Goal: Communication & Community: Ask a question

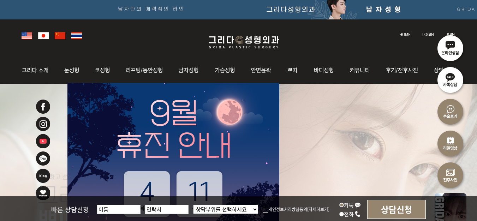
scroll to position [2, 0]
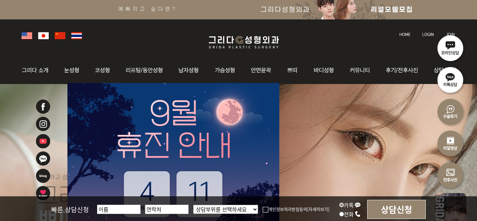
click at [455, 48] on img at bounding box center [450, 48] width 32 height 32
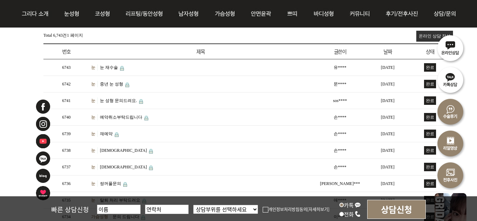
scroll to position [117, 0]
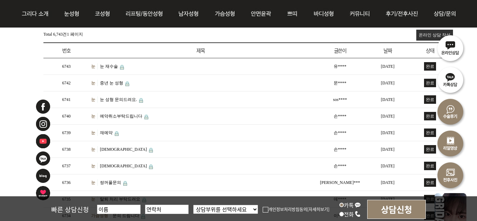
click at [105, 66] on link "눈 재수술" at bounding box center [109, 66] width 18 height 5
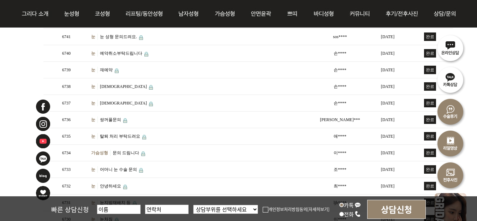
scroll to position [293, 0]
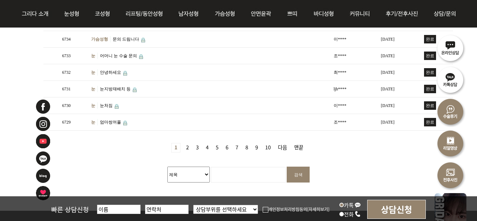
click at [187, 147] on link "2 페이지" at bounding box center [187, 147] width 8 height 9
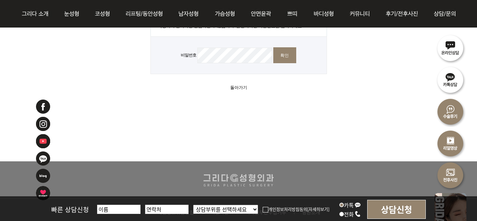
scroll to position [176, 0]
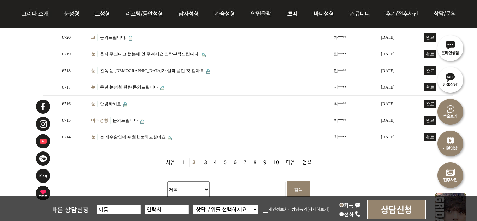
scroll to position [282, 0]
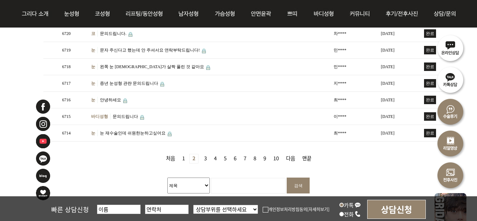
click at [181, 158] on link "1 페이지" at bounding box center [183, 158] width 8 height 9
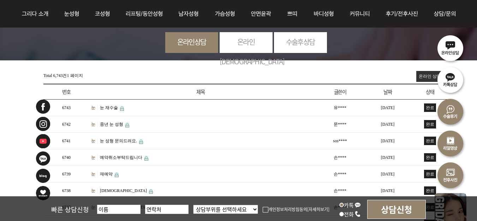
scroll to position [35, 0]
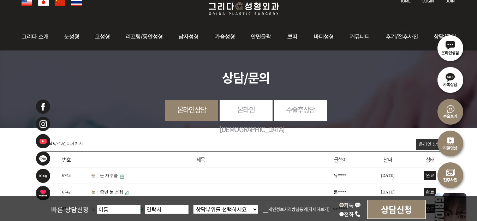
click at [424, 146] on link "온라인 상담 작성" at bounding box center [434, 144] width 37 height 11
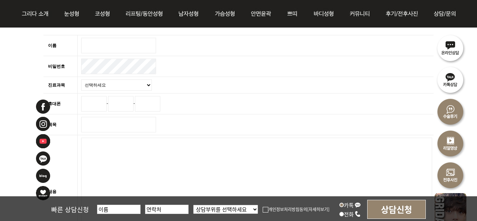
scroll to position [176, 0]
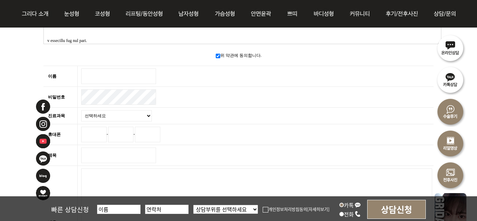
click at [108, 71] on input "이름 필수" at bounding box center [118, 76] width 75 height 16
type input "ㅊ"
type input "파랭이"
click at [128, 115] on select "선택하세요 눈 코 동안/리프팅 가슴성형 안면윤곽 피부/쁘띠 바디성형" at bounding box center [116, 115] width 71 height 11
select select "31"
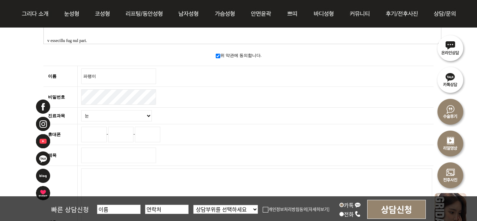
click at [81, 110] on select "선택하세요 눈 코 동안/리프팅 가슴성형 안면윤곽 피부/쁘띠 바디성형" at bounding box center [116, 115] width 71 height 11
click at [87, 129] on input "휴대폰" at bounding box center [93, 135] width 25 height 16
type input "010"
type input "4105"
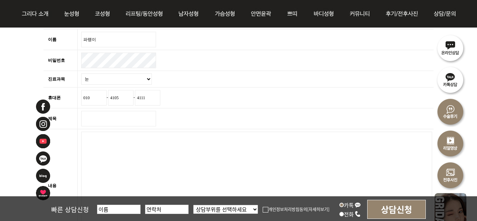
scroll to position [247, 0]
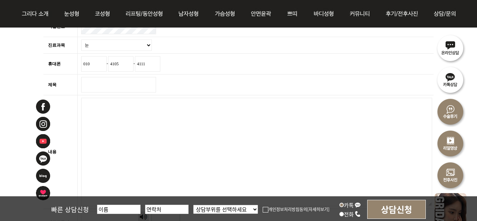
type input "4111"
click at [149, 82] on input "제목 필수" at bounding box center [118, 85] width 75 height 16
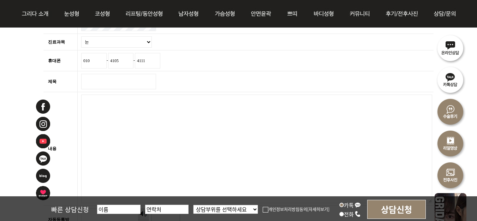
scroll to position [176, 0]
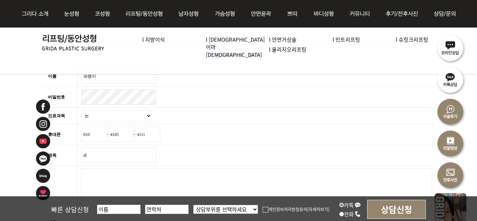
type input "d"
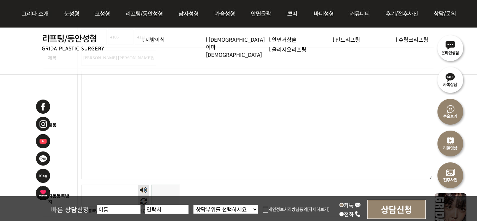
scroll to position [282, 0]
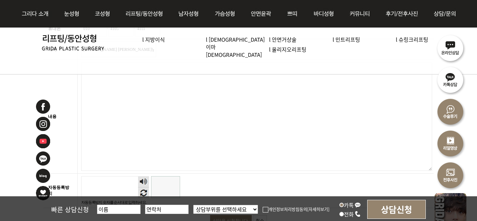
type input "이민철 원장님께 문의드려요"
click at [207, 113] on textarea "내용 필수" at bounding box center [256, 116] width 351 height 108
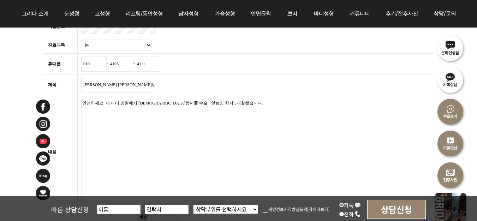
click at [161, 120] on textarea "안녕하세요. 제가 타 병원에서 절개쌍꺼풀 수술 +앞트임 한지 5개월됐습니다." at bounding box center [256, 152] width 351 height 108
drag, startPoint x: 255, startPoint y: 163, endPoint x: 78, endPoint y: 97, distance: 189.6
click at [78, 97] on td "웹에디터 시작 안녕하세요. 제가 타 병원에서 절개쌍꺼풀 수술 +앞트임 한지 5개월됐습니다. 웹 에디터 끝" at bounding box center [256, 152] width 356 height 114
paste textarea "저는 타 병원에서 약 5개월 전 절개로 쌍꺼풀 수술과 앞트임 수술을 받았습니다 혹시 파란색으로 표시한 제 오른쪽눈이 단순히 라인이 살짝 꺾인느…"
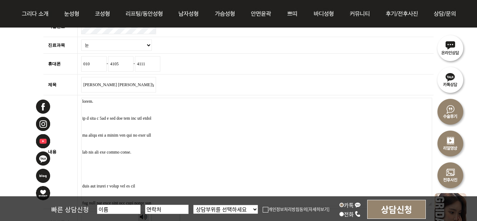
scroll to position [0, 0]
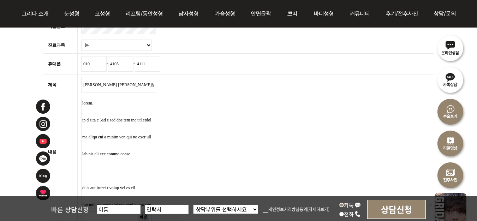
click at [122, 110] on textarea "내용 필수" at bounding box center [256, 152] width 351 height 108
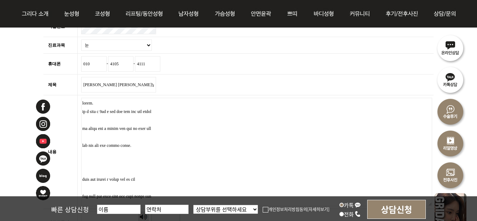
click at [125, 104] on textarea "내용 필수" at bounding box center [256, 152] width 351 height 108
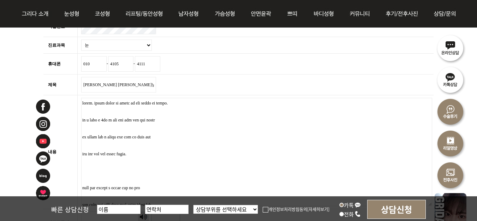
click at [277, 103] on textarea "내용 필수" at bounding box center [256, 152] width 351 height 108
drag, startPoint x: 193, startPoint y: 101, endPoint x: 254, endPoint y: 94, distance: 61.4
click at [193, 101] on textarea "내용 필수" at bounding box center [256, 152] width 351 height 108
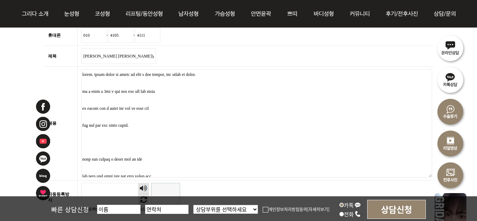
scroll to position [280, 0]
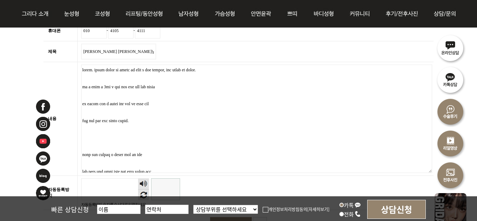
click at [316, 93] on textarea "내용 필수" at bounding box center [256, 119] width 351 height 108
click at [86, 113] on textarea "내용 필수" at bounding box center [256, 119] width 351 height 108
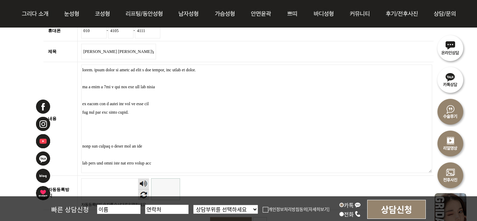
click at [100, 129] on textarea "내용 필수" at bounding box center [256, 119] width 351 height 108
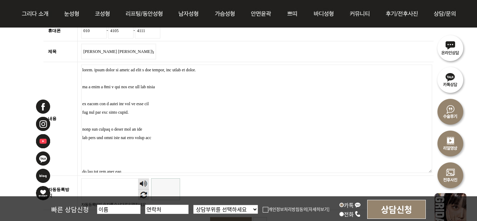
click at [109, 143] on textarea "내용 필수" at bounding box center [256, 119] width 351 height 108
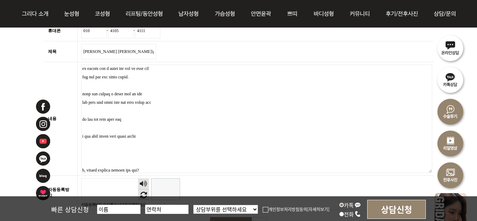
click at [97, 128] on textarea "내용 필수" at bounding box center [256, 119] width 351 height 108
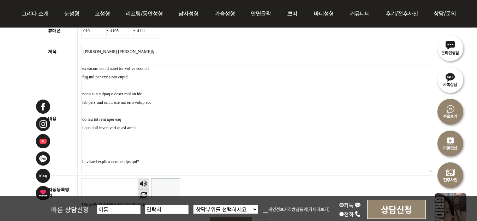
click at [217, 127] on textarea "내용 필수" at bounding box center [256, 119] width 351 height 108
click at [183, 126] on textarea "내용 필수" at bounding box center [256, 119] width 351 height 108
click at [264, 140] on textarea "내용 필수" at bounding box center [256, 119] width 351 height 108
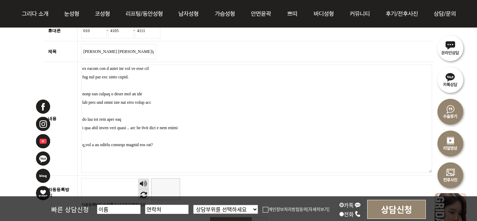
click at [134, 144] on textarea "내용 필수" at bounding box center [256, 119] width 351 height 108
click at [156, 143] on textarea "내용 필수" at bounding box center [256, 119] width 351 height 108
click at [127, 142] on textarea "내용 필수" at bounding box center [256, 119] width 351 height 108
click at [178, 144] on textarea "내용 필수" at bounding box center [256, 119] width 351 height 108
click at [204, 148] on textarea "내용 필수" at bounding box center [256, 119] width 351 height 108
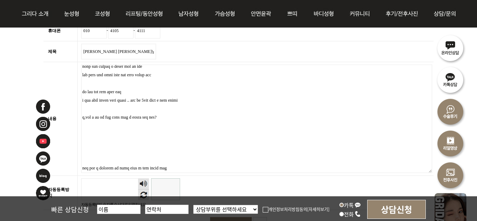
scroll to position [71, 0]
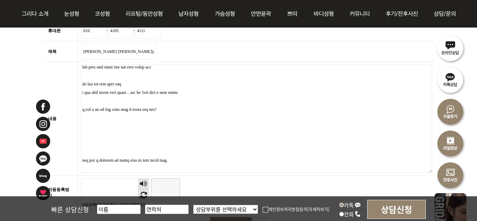
click at [180, 110] on textarea "내용 필수" at bounding box center [256, 119] width 351 height 108
click at [198, 127] on textarea "내용 필수" at bounding box center [256, 119] width 351 height 108
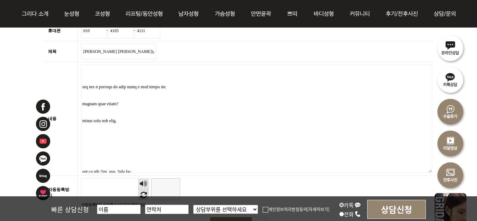
scroll to position [141, 0]
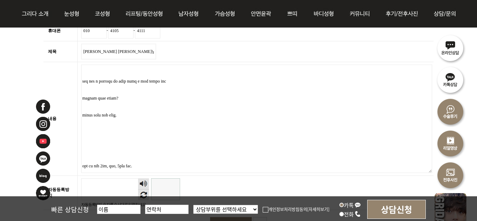
drag, startPoint x: 83, startPoint y: 78, endPoint x: 179, endPoint y: 115, distance: 103.4
click at [179, 115] on textarea "내용 필수" at bounding box center [256, 119] width 351 height 108
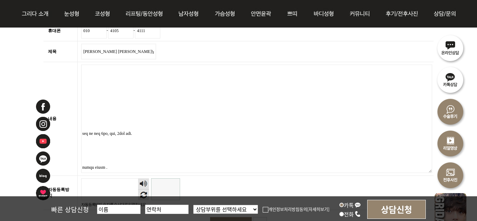
scroll to position [107, 0]
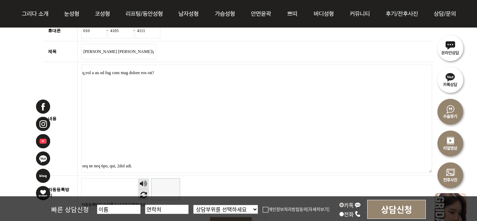
drag, startPoint x: 106, startPoint y: 87, endPoint x: 119, endPoint y: 129, distance: 43.5
click at [119, 129] on textarea "내용 필수" at bounding box center [256, 119] width 351 height 108
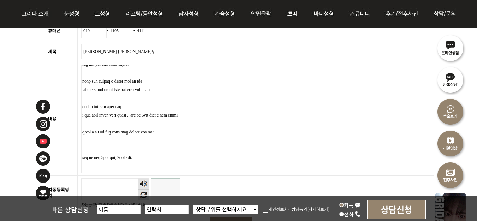
scroll to position [40, 0]
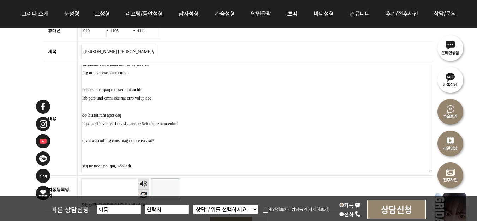
click at [236, 141] on textarea "내용 필수" at bounding box center [256, 119] width 351 height 108
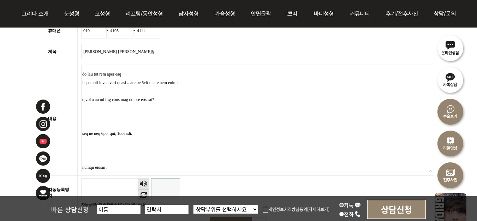
scroll to position [315, 0]
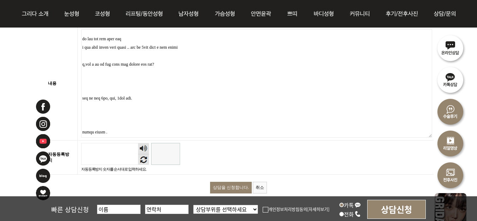
click at [173, 118] on textarea "내용 필수" at bounding box center [256, 83] width 351 height 108
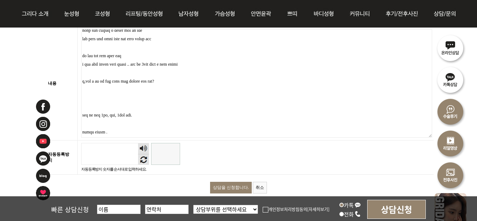
scroll to position [64, 0]
click at [167, 96] on textarea "내용 필수" at bounding box center [256, 83] width 351 height 108
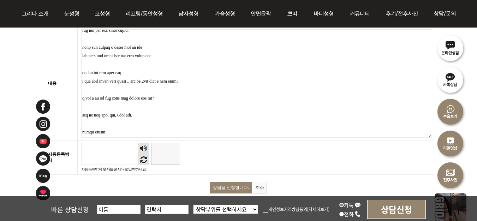
scroll to position [47, 0]
click at [231, 96] on textarea "내용 필수" at bounding box center [256, 83] width 351 height 108
click at [199, 96] on textarea "내용 필수" at bounding box center [256, 83] width 351 height 108
click at [308, 103] on textarea "내용 필수" at bounding box center [256, 83] width 351 height 108
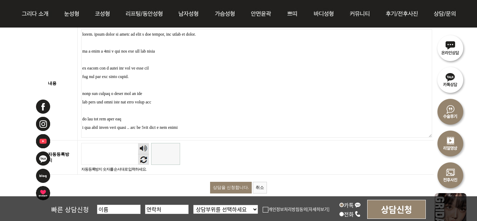
scroll to position [0, 0]
click at [257, 101] on textarea "내용 필수" at bounding box center [256, 83] width 351 height 108
click at [250, 106] on textarea "내용 필수" at bounding box center [256, 83] width 351 height 108
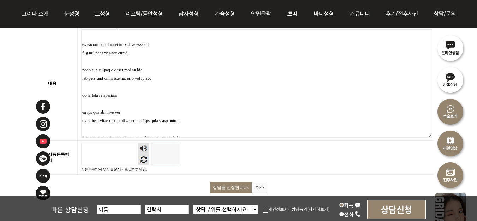
scroll to position [35, 0]
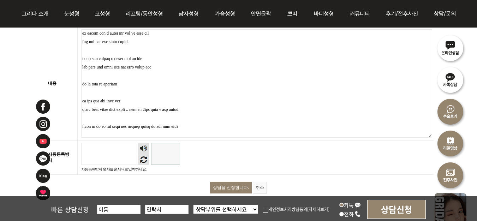
click at [196, 92] on textarea "내용 필수" at bounding box center [256, 83] width 351 height 108
click at [105, 98] on textarea "내용 필수" at bounding box center [256, 83] width 351 height 108
click at [235, 108] on textarea "내용 필수" at bounding box center [256, 83] width 351 height 108
click at [239, 115] on textarea "내용 필수" at bounding box center [256, 83] width 351 height 108
click at [134, 77] on textarea "내용 필수" at bounding box center [256, 83] width 351 height 108
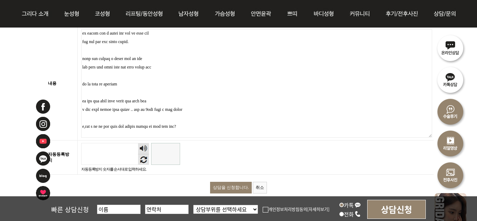
click at [103, 83] on textarea "내용 필수" at bounding box center [256, 83] width 351 height 108
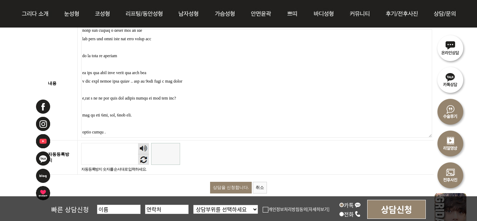
click at [289, 95] on textarea "내용 필수" at bounding box center [256, 83] width 351 height 108
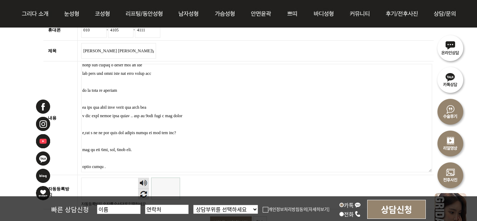
scroll to position [280, 0]
click at [179, 138] on textarea "내용 필수" at bounding box center [256, 119] width 351 height 108
click at [84, 150] on textarea "내용 필수" at bounding box center [256, 119] width 351 height 108
click at [116, 149] on textarea "내용 필수" at bounding box center [256, 119] width 351 height 108
click at [213, 150] on textarea "내용 필수" at bounding box center [256, 119] width 351 height 108
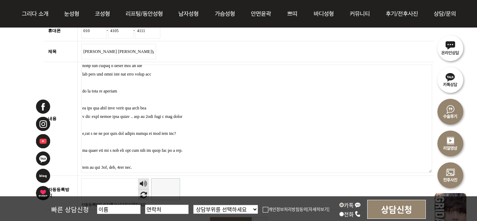
drag, startPoint x: 289, startPoint y: 150, endPoint x: 277, endPoint y: 151, distance: 12.8
click at [277, 151] on textarea "내용 필수" at bounding box center [256, 119] width 351 height 108
click at [232, 149] on textarea "내용 필수" at bounding box center [256, 119] width 351 height 108
click at [312, 150] on textarea "내용 필수" at bounding box center [256, 119] width 351 height 108
click at [91, 145] on textarea "내용 필수" at bounding box center [256, 119] width 351 height 108
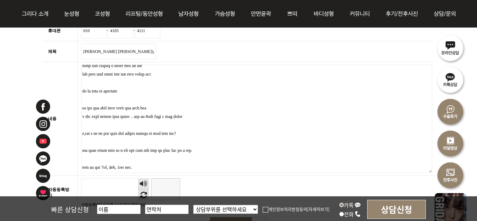
click at [219, 148] on textarea "내용 필수" at bounding box center [256, 119] width 351 height 108
click at [314, 150] on textarea "내용 필수" at bounding box center [256, 119] width 351 height 108
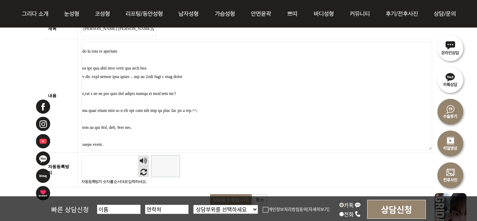
scroll to position [315, 0]
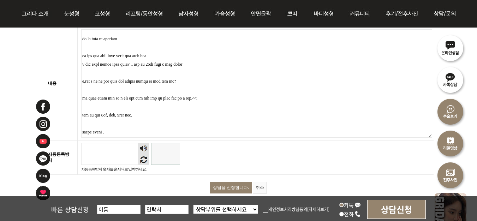
click at [211, 116] on textarea "내용 필수" at bounding box center [256, 83] width 351 height 108
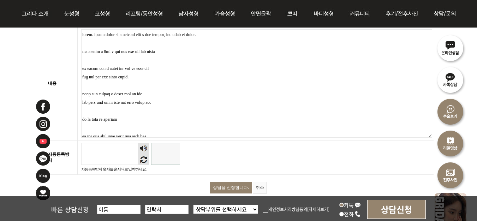
scroll to position [280, 0]
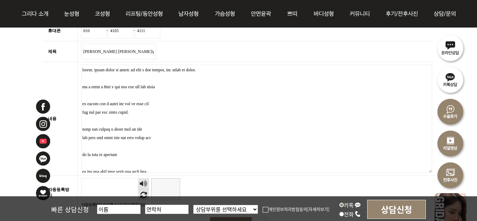
click at [233, 80] on textarea "내용 필수" at bounding box center [256, 119] width 351 height 108
click at [233, 92] on textarea "내용 필수" at bounding box center [256, 119] width 351 height 108
click at [91, 102] on textarea "내용 필수" at bounding box center [256, 119] width 351 height 108
click at [230, 102] on textarea "내용 필수" at bounding box center [256, 119] width 351 height 108
click at [220, 110] on textarea "내용 필수" at bounding box center [256, 119] width 351 height 108
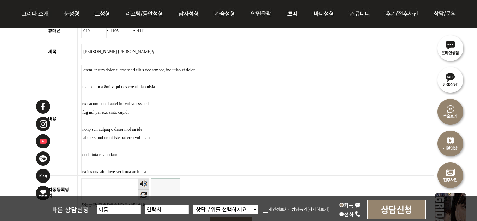
click at [264, 104] on textarea "내용 필수" at bounding box center [256, 119] width 351 height 108
click at [237, 103] on textarea "내용 필수" at bounding box center [256, 119] width 351 height 108
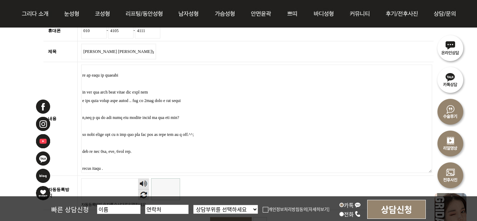
scroll to position [80, 0]
click at [290, 122] on textarea "내용 필수" at bounding box center [256, 119] width 351 height 108
click at [292, 114] on textarea "내용 필수" at bounding box center [256, 119] width 351 height 108
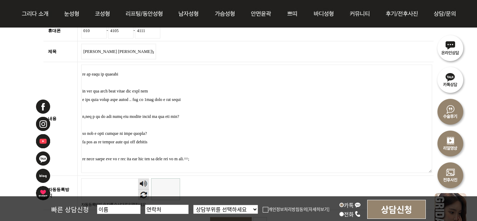
drag, startPoint x: 239, startPoint y: 140, endPoint x: 81, endPoint y: 141, distance: 158.1
click at [81, 141] on td "웹에디터 시작 웹 에디터 끝" at bounding box center [256, 119] width 356 height 114
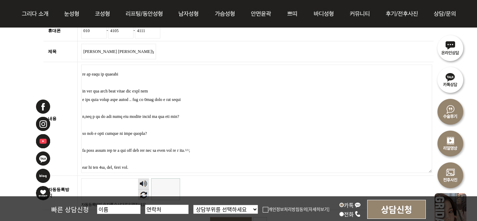
click at [165, 132] on textarea "내용 필수" at bounding box center [256, 119] width 351 height 108
click at [127, 133] on textarea "내용 필수" at bounding box center [256, 119] width 351 height 108
click at [240, 133] on textarea "내용 필수" at bounding box center [256, 119] width 351 height 108
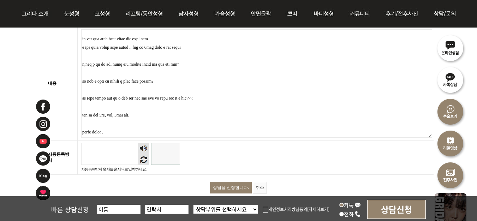
scroll to position [351, 0]
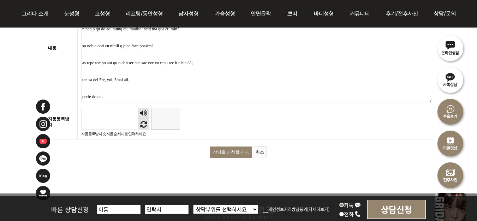
type textarea "안녕하세요. 지식인에서 다른분들께 답변 달아주신거 보고 선생님께 꼭 상담을 받고싶었는데, 그리다 성형외과를 알게 되었습니다. 저는 타 병원에서…"
click at [167, 111] on input "자동등록방지" at bounding box center [165, 119] width 29 height 22
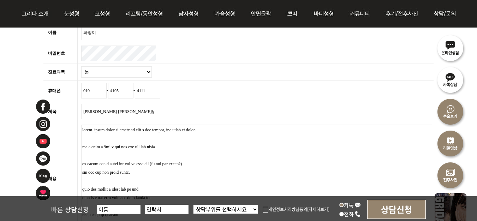
scroll to position [231, 0]
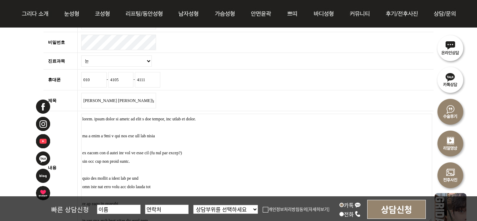
type input "219189"
click at [185, 131] on textarea "내용 필수" at bounding box center [256, 168] width 351 height 108
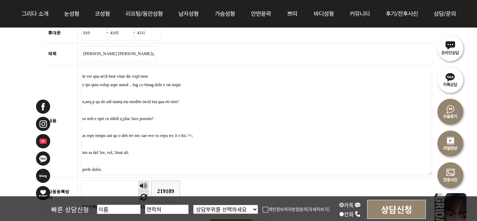
scroll to position [294, 0]
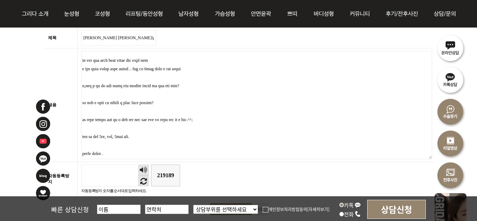
drag, startPoint x: 83, startPoint y: 117, endPoint x: 199, endPoint y: 154, distance: 121.7
click at [199, 154] on textarea "내용 필수" at bounding box center [256, 105] width 351 height 108
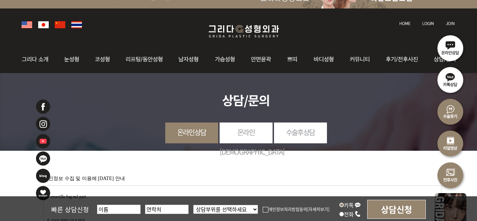
scroll to position [0, 0]
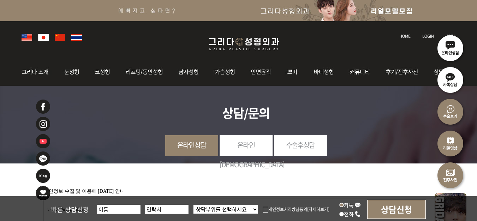
click at [196, 141] on link "온라인상담" at bounding box center [191, 144] width 53 height 19
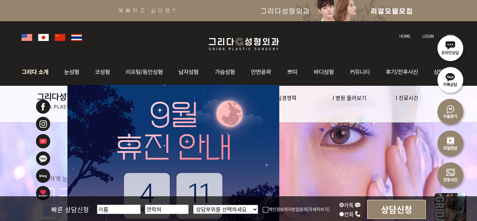
click at [42, 68] on img at bounding box center [37, 72] width 38 height 28
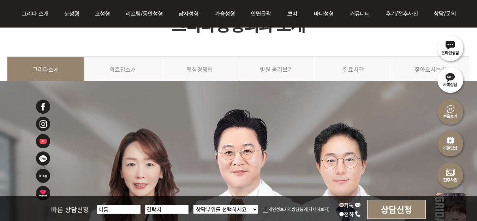
scroll to position [46, 0]
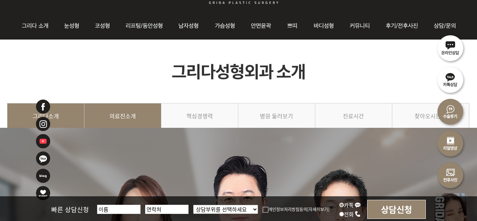
click at [143, 108] on link "의료진소개" at bounding box center [122, 119] width 77 height 32
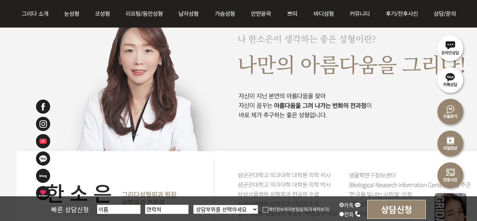
scroll to position [1172, 0]
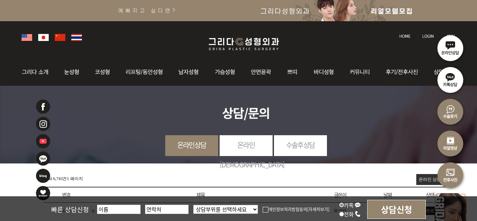
click at [293, 9] on img at bounding box center [335, 10] width 671 height 21
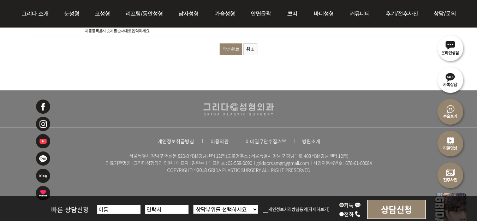
scroll to position [1267, 0]
